Goal: Transaction & Acquisition: Book appointment/travel/reservation

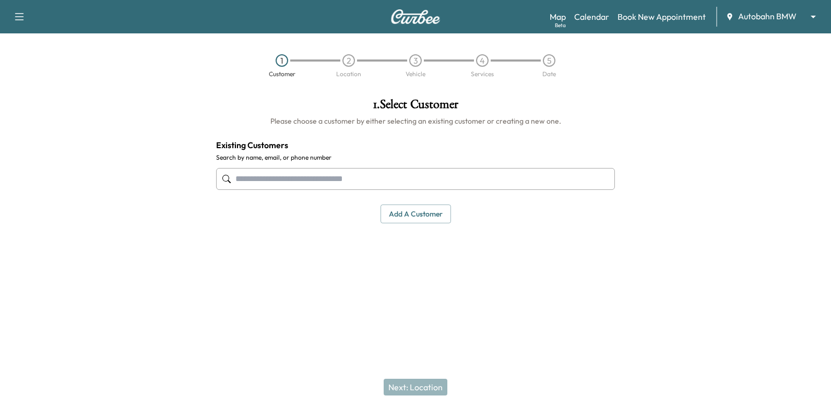
click at [537, 179] on input "text" at bounding box center [415, 179] width 399 height 22
click at [520, 181] on input "text" at bounding box center [415, 179] width 399 height 22
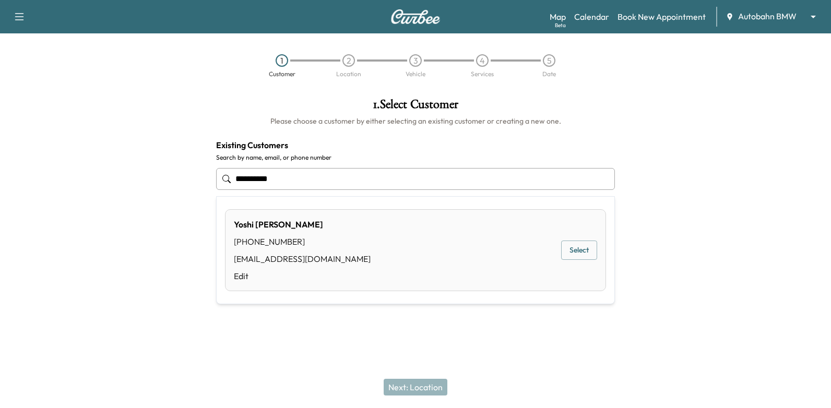
click at [584, 245] on button "Select" at bounding box center [579, 250] width 36 height 19
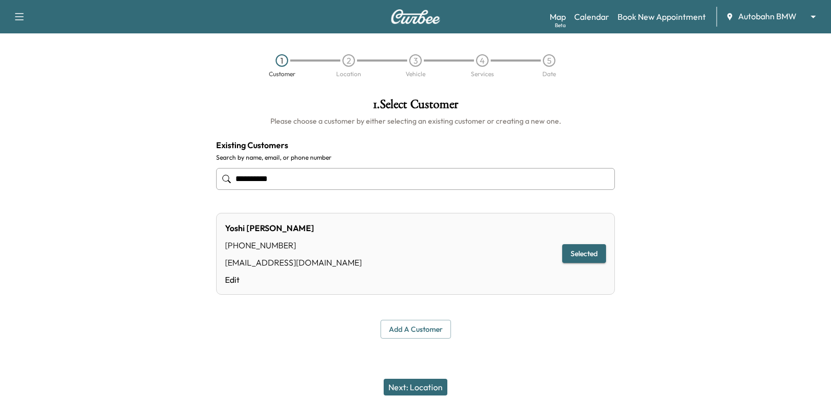
type input "**********"
click at [420, 377] on div "Next: Location" at bounding box center [415, 387] width 831 height 42
click at [422, 384] on button "Next: Location" at bounding box center [416, 387] width 64 height 17
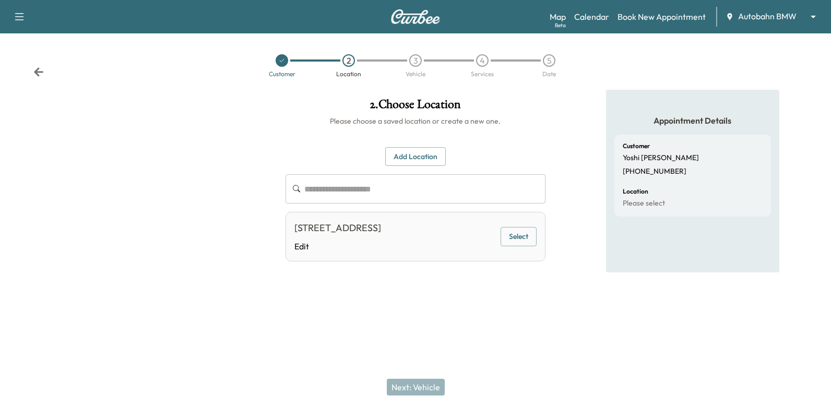
click at [510, 236] on button "Select" at bounding box center [519, 236] width 36 height 19
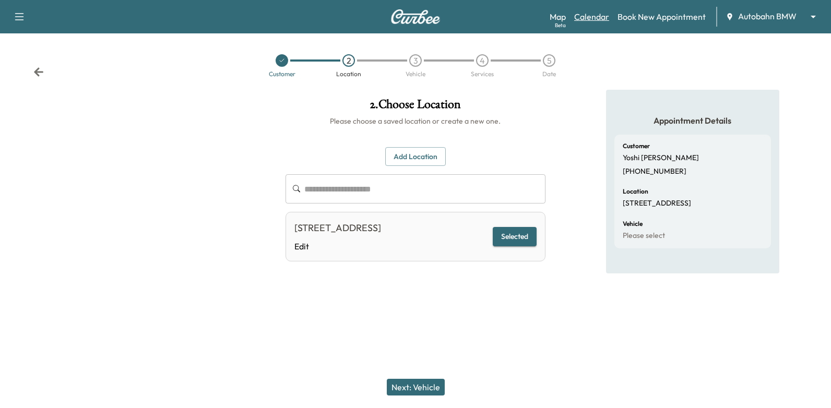
click at [601, 13] on link "Calendar" at bounding box center [591, 16] width 35 height 13
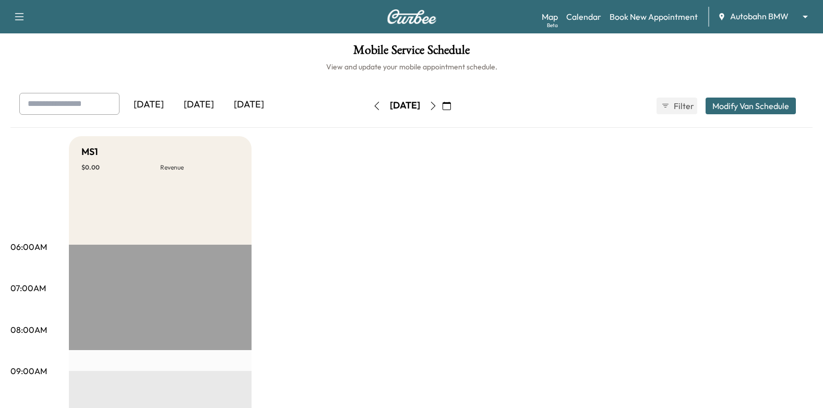
click at [442, 108] on button "button" at bounding box center [433, 106] width 18 height 17
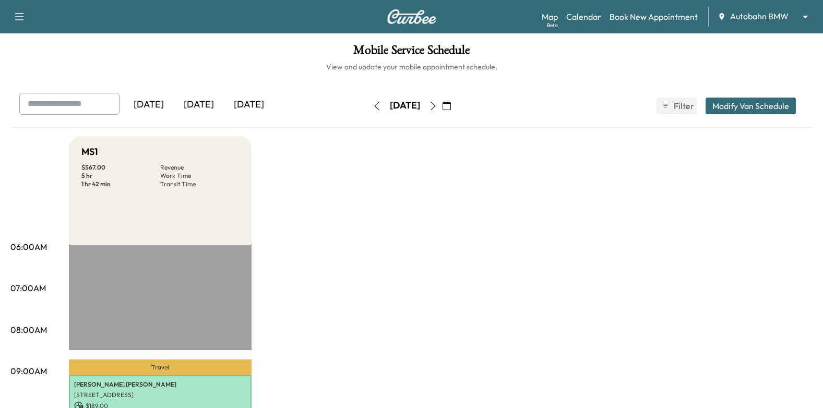
click at [451, 104] on icon "button" at bounding box center [447, 106] width 8 height 8
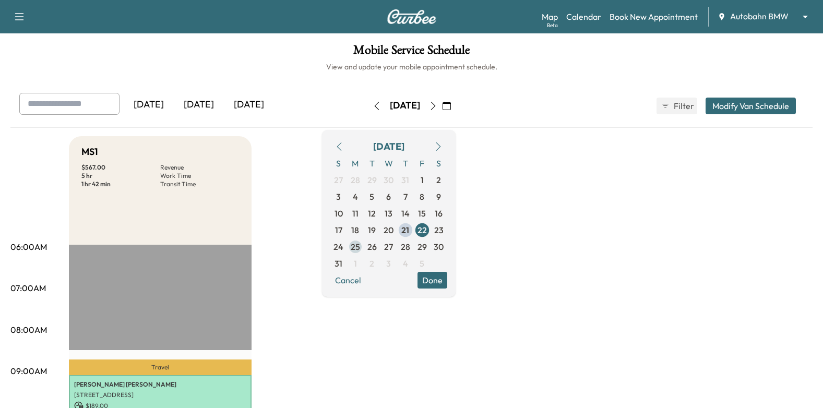
click at [364, 250] on span "25" at bounding box center [355, 247] width 17 height 17
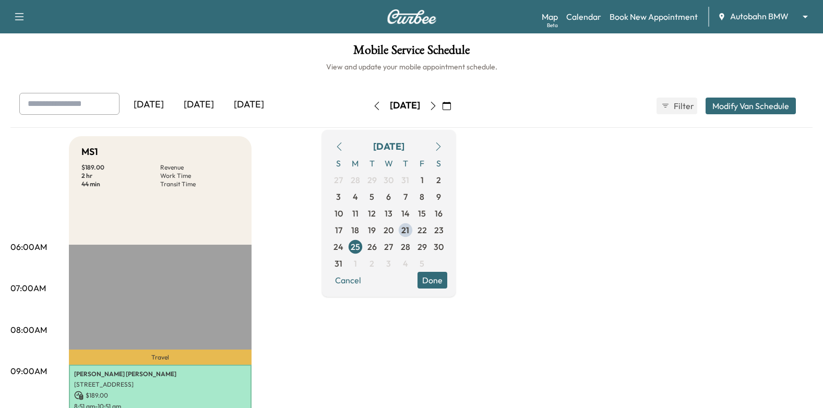
click at [447, 282] on button "Done" at bounding box center [433, 280] width 30 height 17
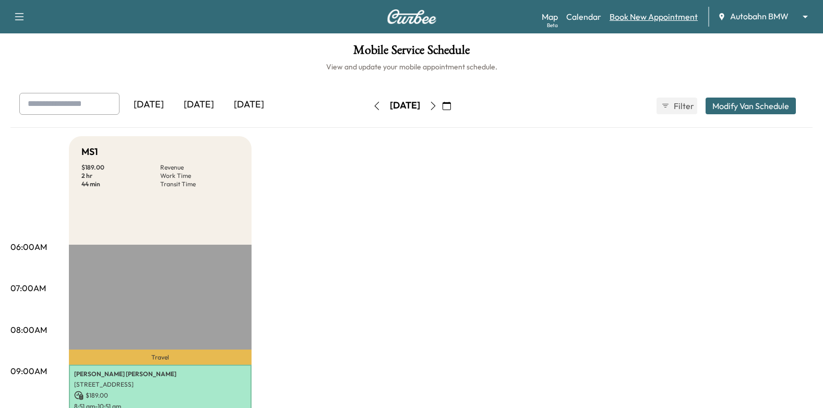
click at [651, 19] on link "Book New Appointment" at bounding box center [654, 16] width 88 height 13
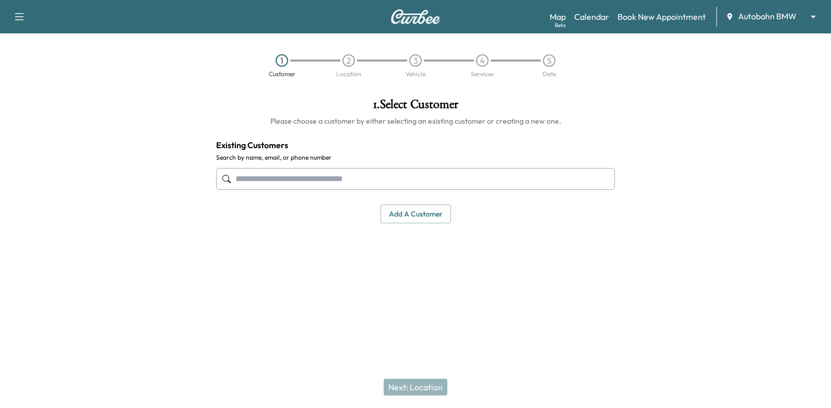
click at [485, 184] on input "text" at bounding box center [415, 179] width 399 height 22
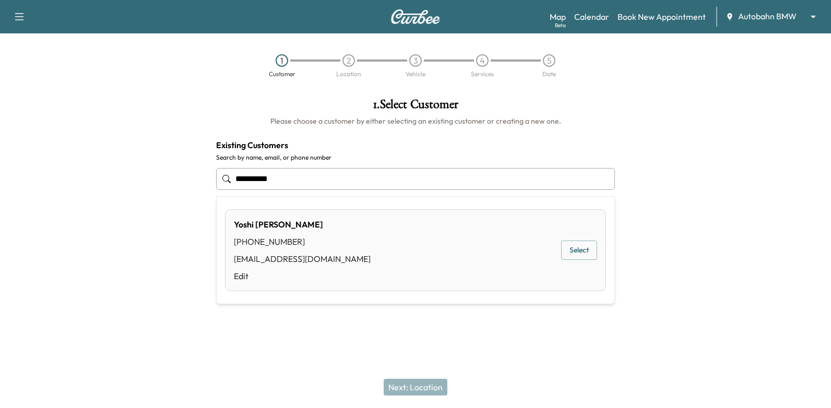
click at [582, 252] on button "Select" at bounding box center [579, 250] width 36 height 19
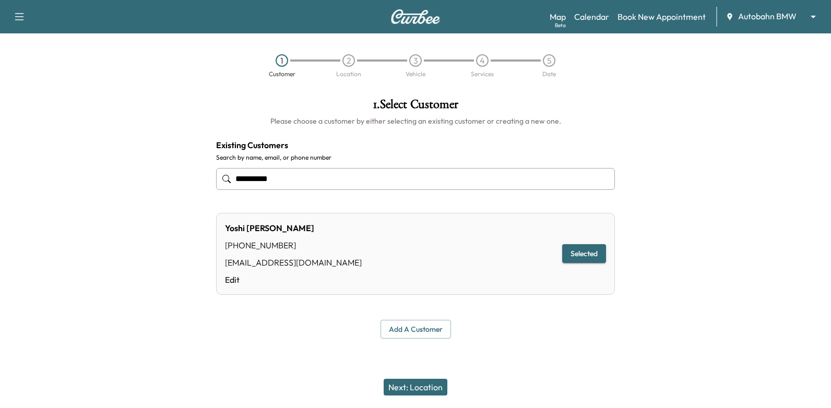
type input "**********"
click at [423, 391] on button "Next: Location" at bounding box center [416, 387] width 64 height 17
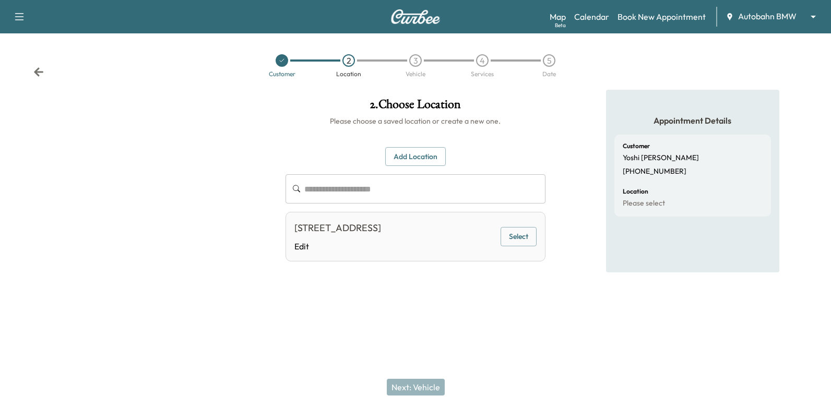
click at [489, 65] on div "4" at bounding box center [482, 60] width 67 height 13
click at [519, 240] on button "Select" at bounding box center [519, 236] width 36 height 19
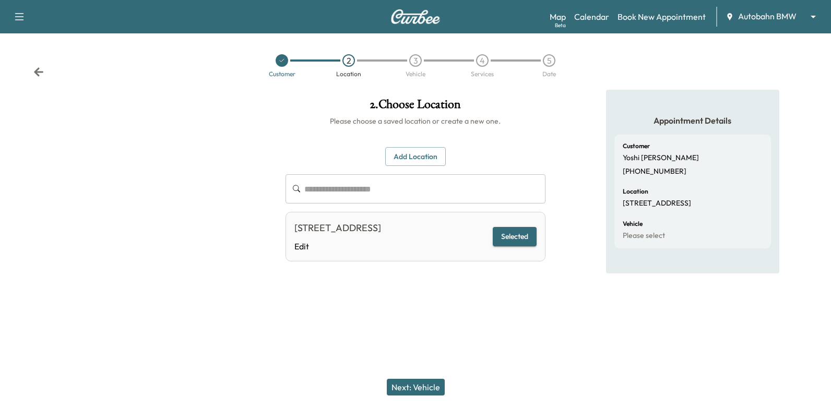
click at [436, 383] on button "Next: Vehicle" at bounding box center [416, 387] width 58 height 17
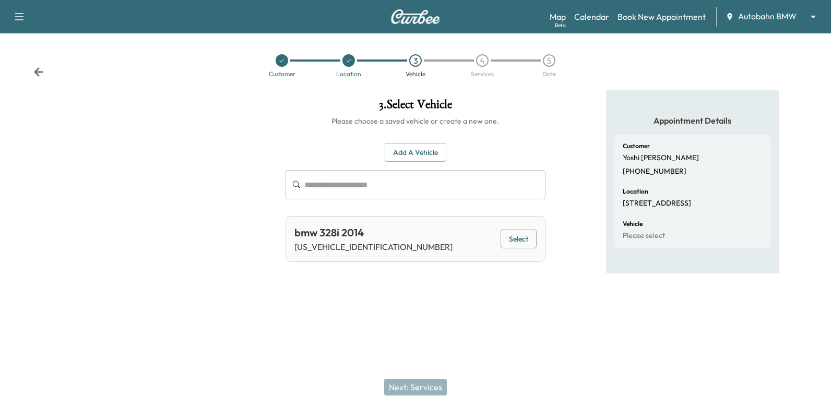
click at [529, 241] on button "Select" at bounding box center [519, 239] width 36 height 19
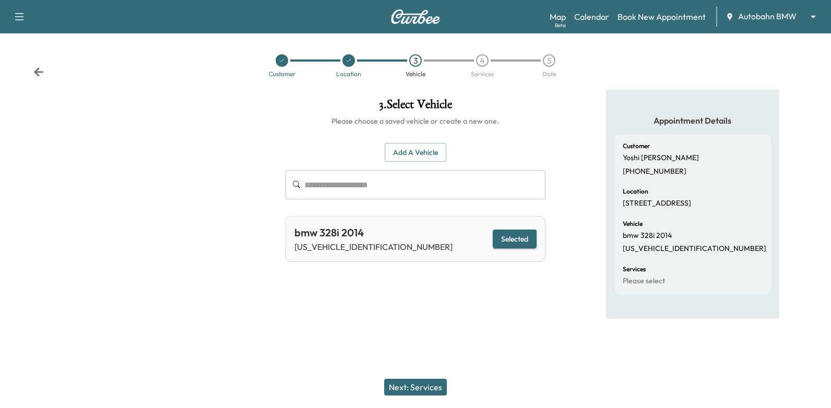
click at [421, 374] on div "Next: Services" at bounding box center [415, 387] width 831 height 42
click at [421, 382] on button "Next: Services" at bounding box center [415, 387] width 63 height 17
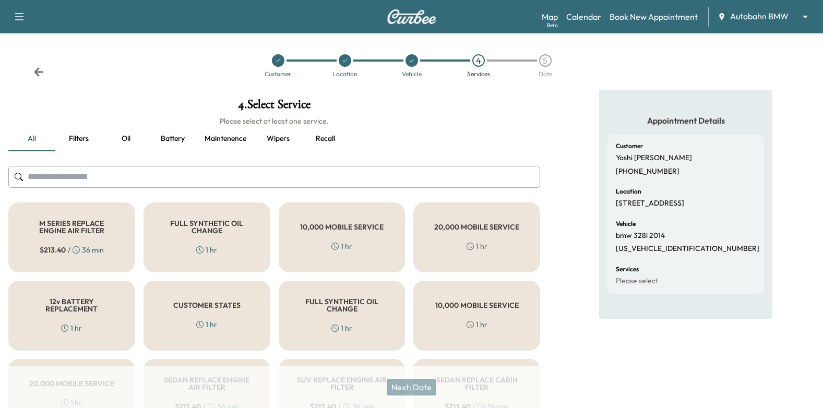
click at [238, 227] on h5 "FULL SYNTHETIC OIL CHANGE" at bounding box center [207, 227] width 92 height 15
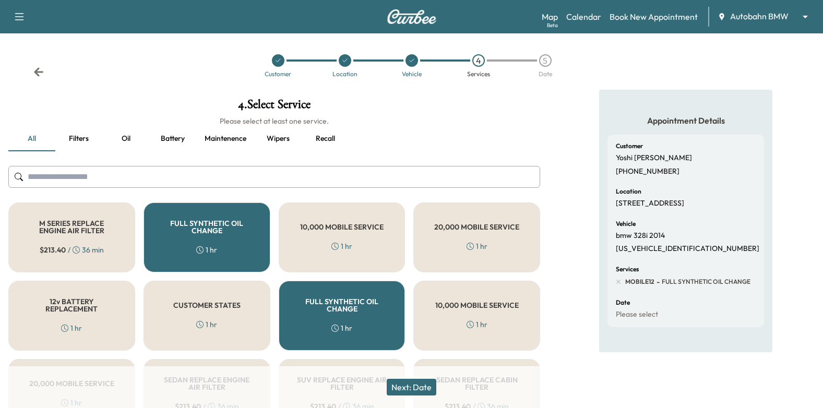
click at [339, 141] on button "Recall" at bounding box center [325, 138] width 47 height 25
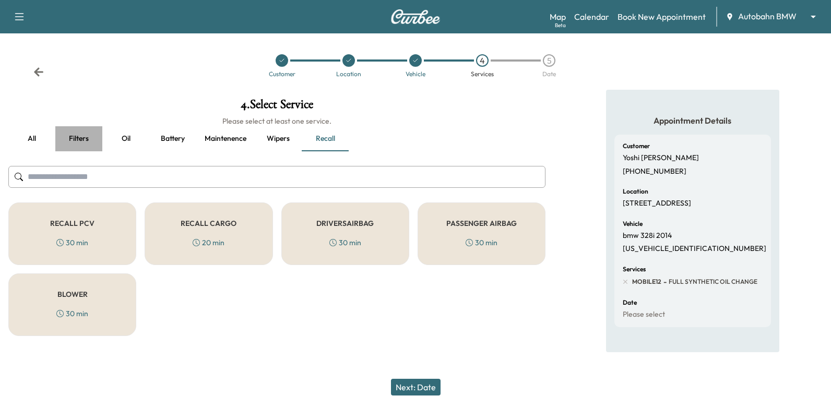
click at [80, 138] on button "Filters" at bounding box center [78, 138] width 47 height 25
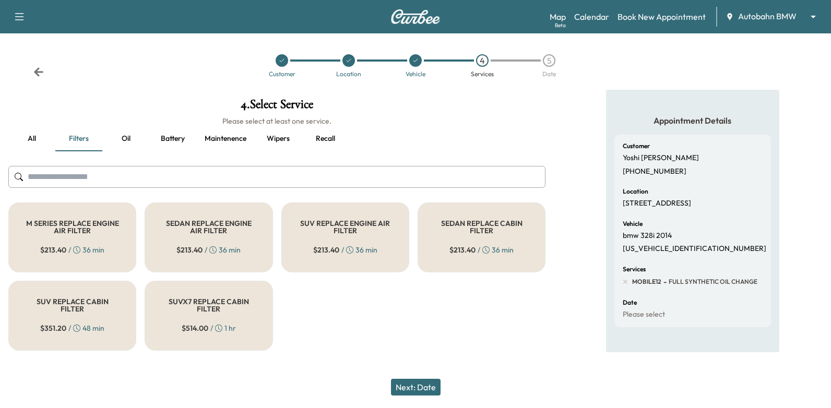
click at [32, 141] on button "all" at bounding box center [31, 138] width 47 height 25
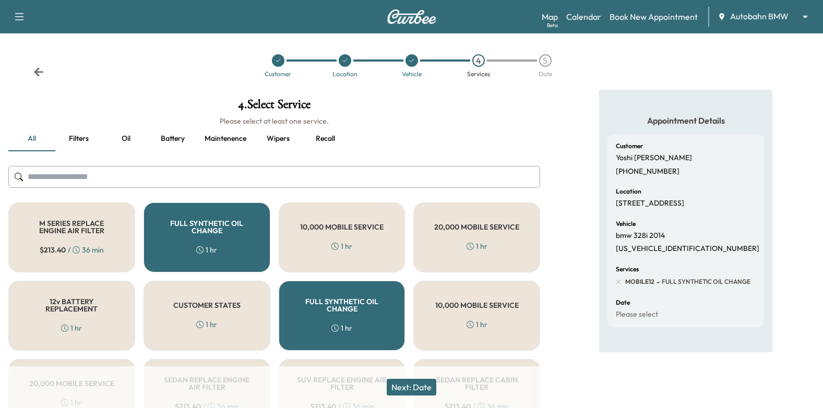
click at [202, 320] on div "1 hr" at bounding box center [206, 324] width 21 height 10
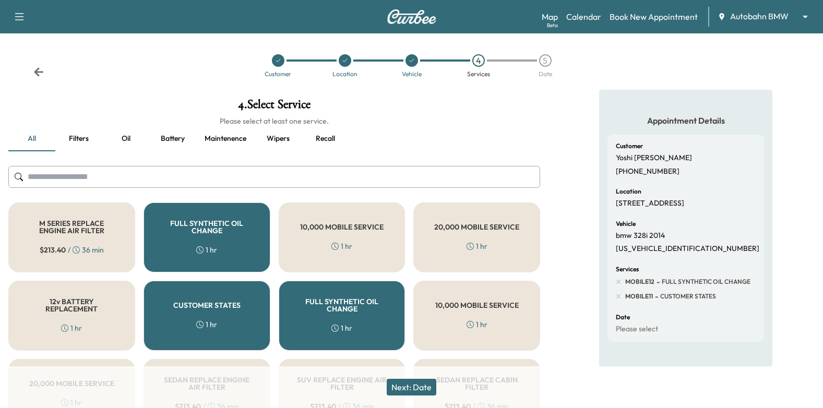
click at [433, 386] on button "Next: Date" at bounding box center [412, 387] width 50 height 17
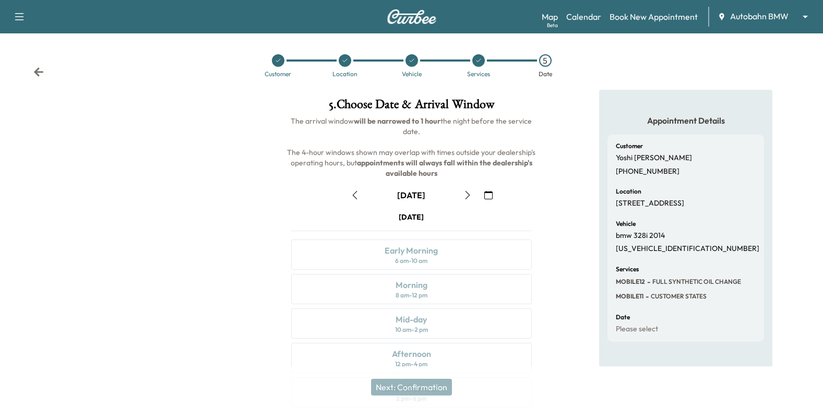
click at [483, 192] on button "button" at bounding box center [489, 195] width 18 height 17
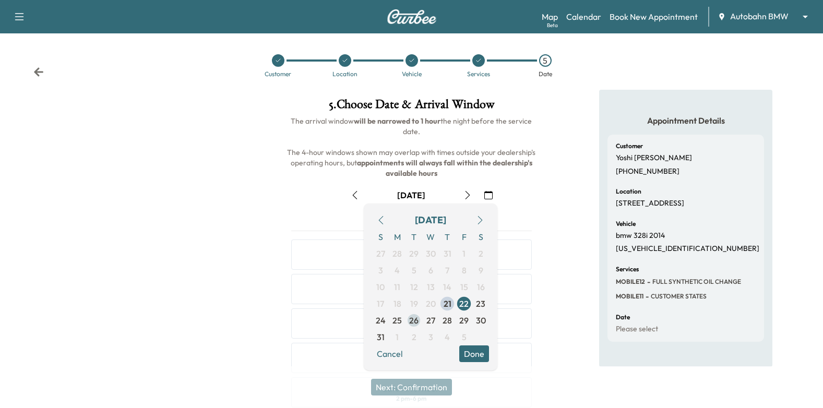
click at [408, 325] on span "26" at bounding box center [414, 320] width 17 height 17
drag, startPoint x: 471, startPoint y: 350, endPoint x: 574, endPoint y: 322, distance: 106.5
click at [472, 350] on button "Done" at bounding box center [474, 354] width 30 height 17
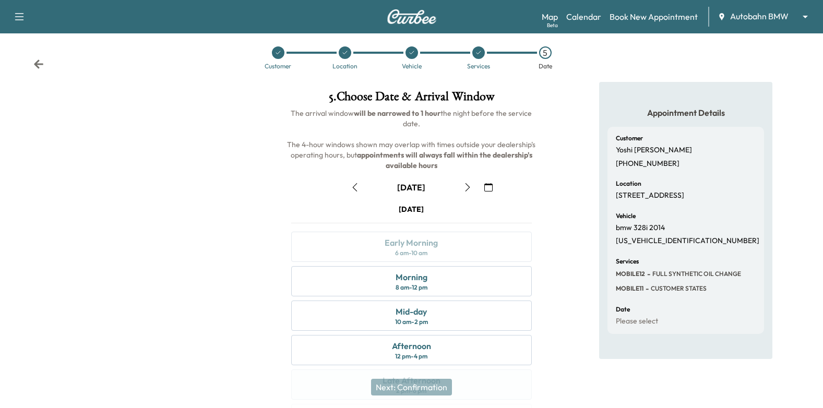
scroll to position [114, 0]
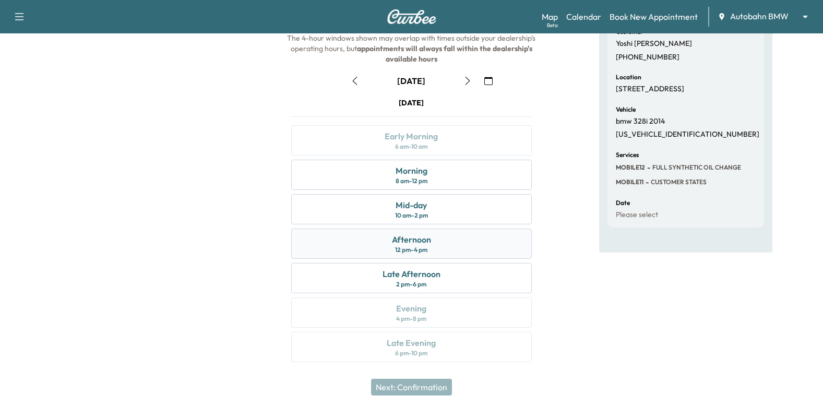
click at [473, 247] on div "Afternoon 12 pm - 4 pm" at bounding box center [411, 244] width 241 height 30
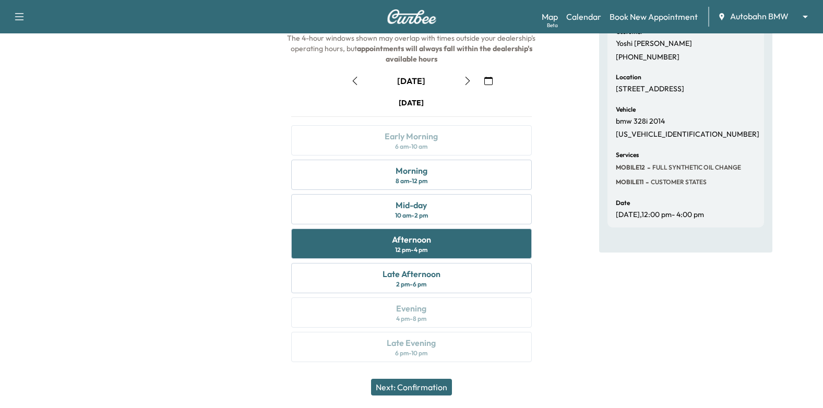
click at [439, 384] on button "Next: Confirmation" at bounding box center [411, 387] width 81 height 17
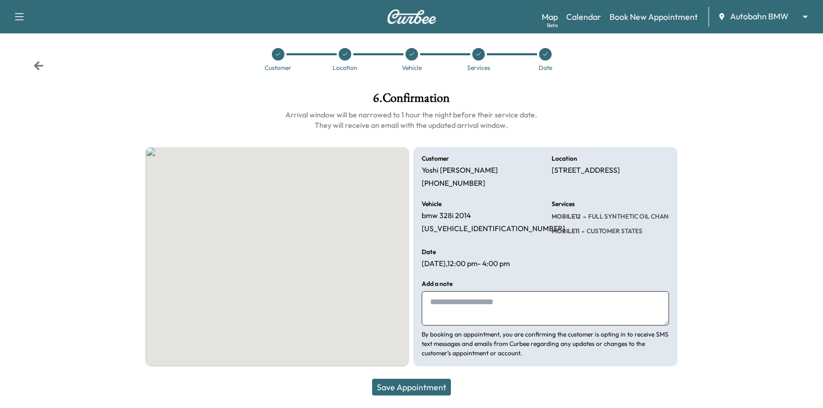
scroll to position [6, 0]
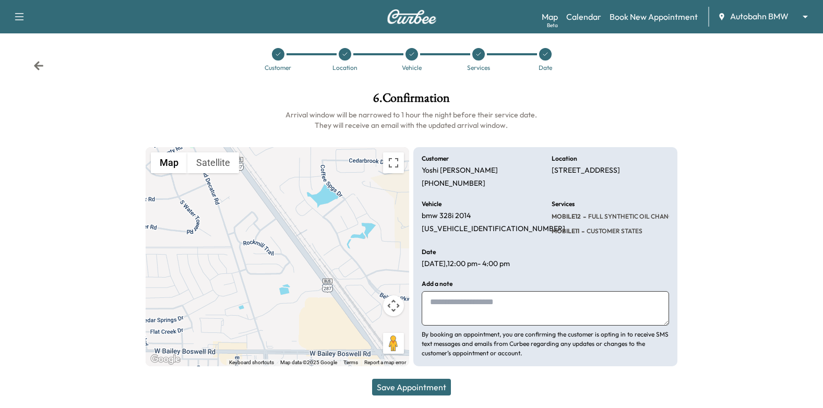
click at [479, 310] on textarea at bounding box center [545, 308] width 247 height 34
click at [479, 314] on textarea "**********" at bounding box center [545, 308] width 247 height 34
paste textarea "**********"
type textarea "**********"
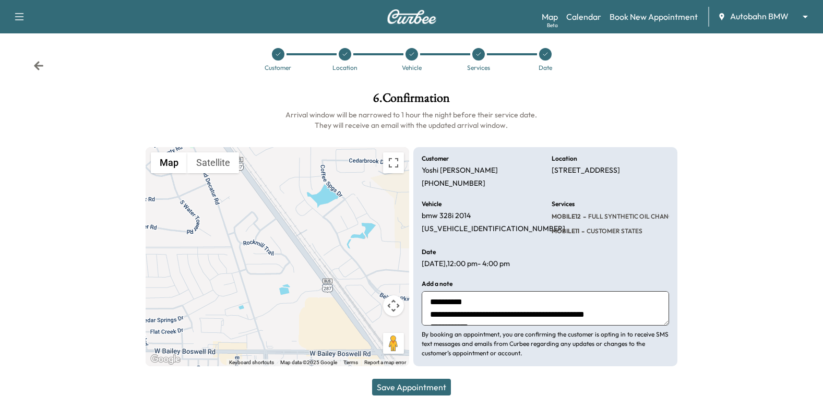
click at [413, 394] on button "Save Appointment" at bounding box center [411, 387] width 79 height 17
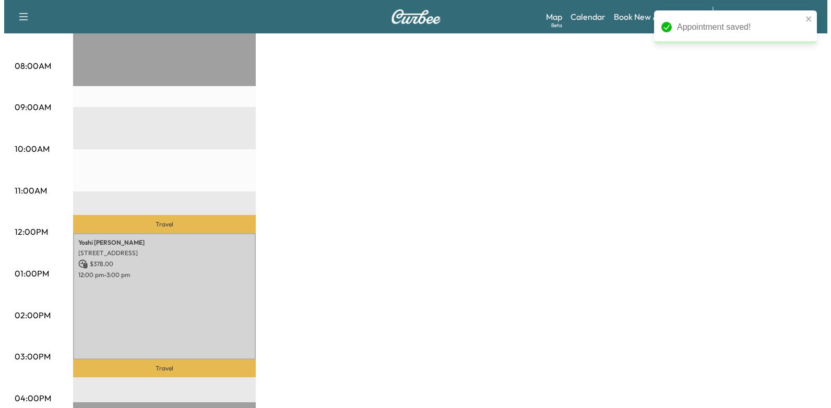
scroll to position [365, 0]
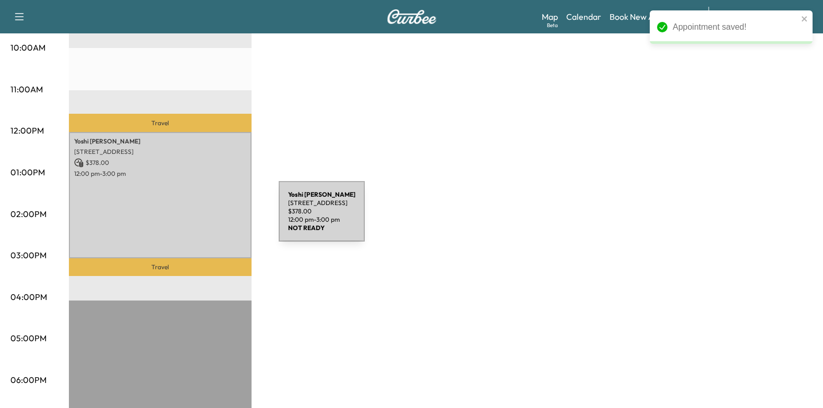
click at [188, 201] on div "[PERSON_NAME] [STREET_ADDRESS] $ 378.00 12:00 pm - 3:00 pm" at bounding box center [160, 195] width 183 height 126
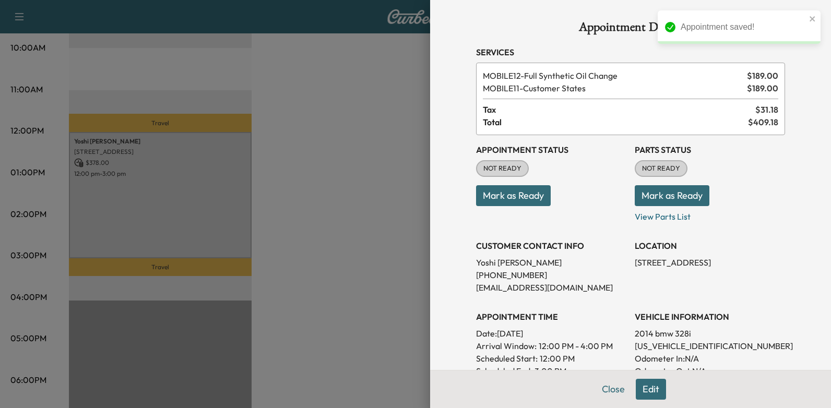
click at [521, 195] on button "Mark as Ready" at bounding box center [513, 195] width 75 height 21
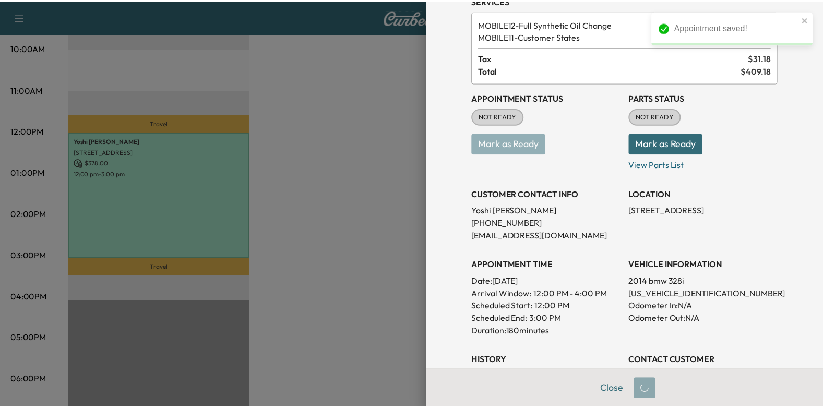
scroll to position [0, 0]
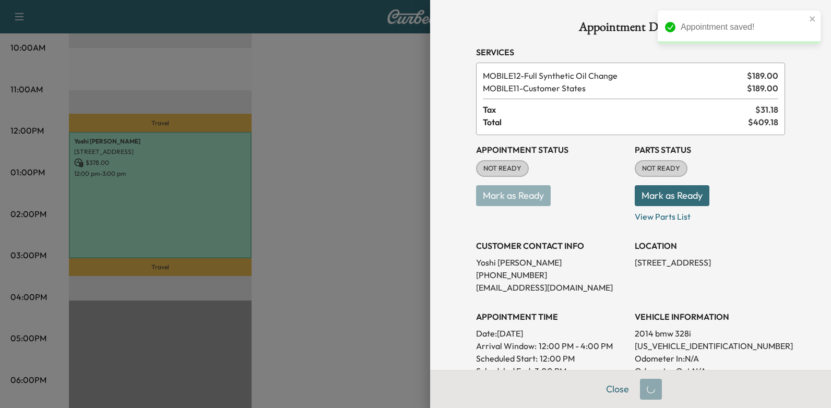
click at [347, 242] on div at bounding box center [415, 204] width 831 height 408
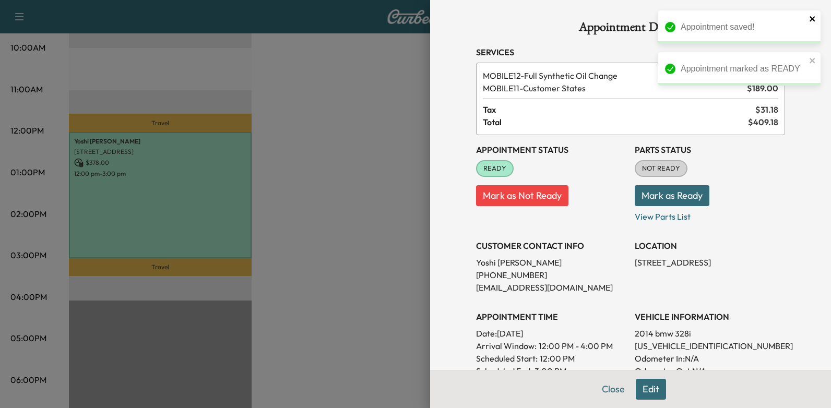
click at [811, 18] on icon "close" at bounding box center [812, 18] width 5 height 5
click at [812, 54] on div "Appointment saved! Appointment marked as READY" at bounding box center [739, 31] width 167 height 46
click at [356, 129] on div at bounding box center [415, 204] width 831 height 408
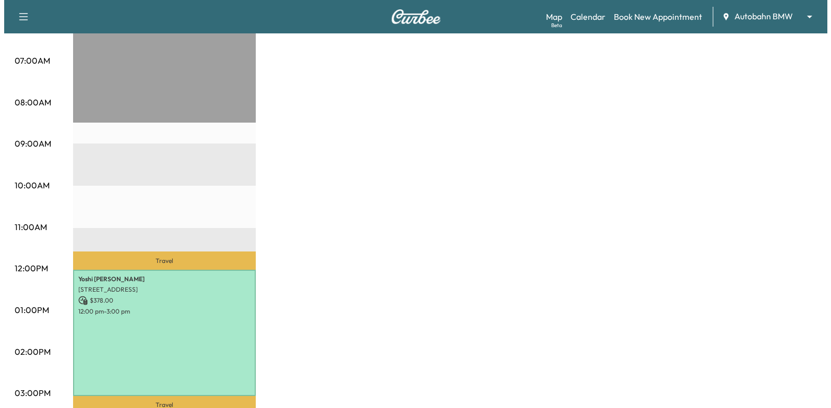
scroll to position [261, 0]
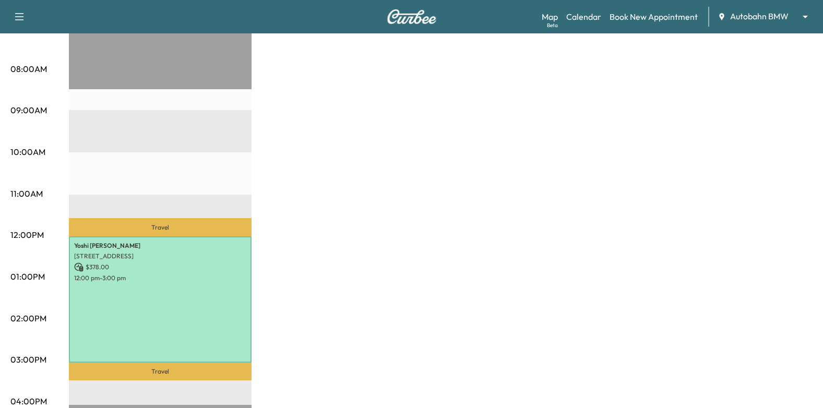
click at [153, 286] on div "[PERSON_NAME] [STREET_ADDRESS] $ 378.00 12:00 pm - 3:00 pm" at bounding box center [160, 299] width 183 height 126
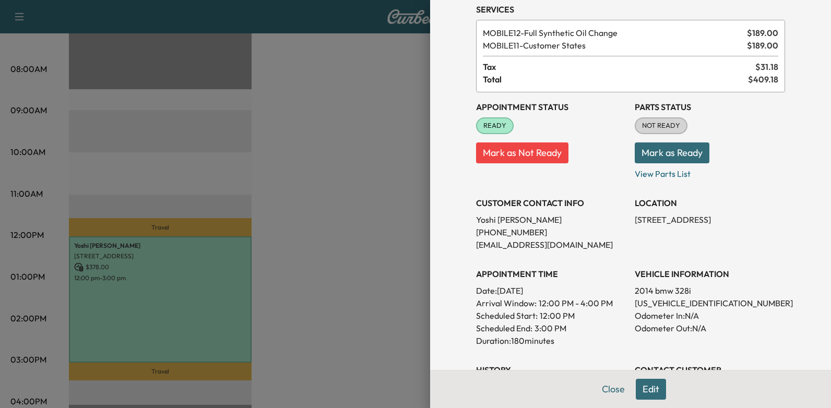
scroll to position [41, 0]
